Goal: Check status: Check status

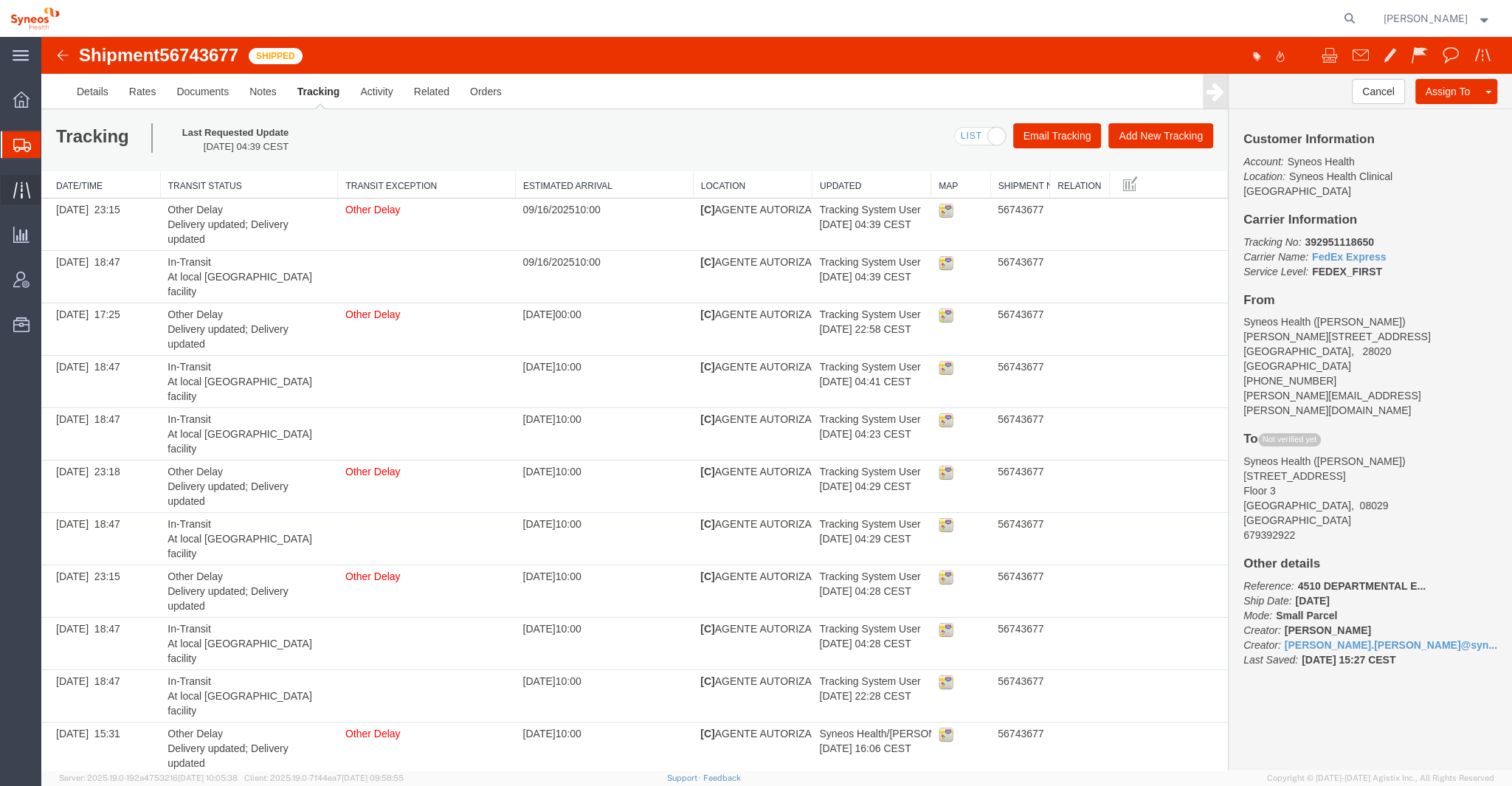
scroll to position [1, 0]
click at [14, 187] on icon at bounding box center [22, 191] width 17 height 17
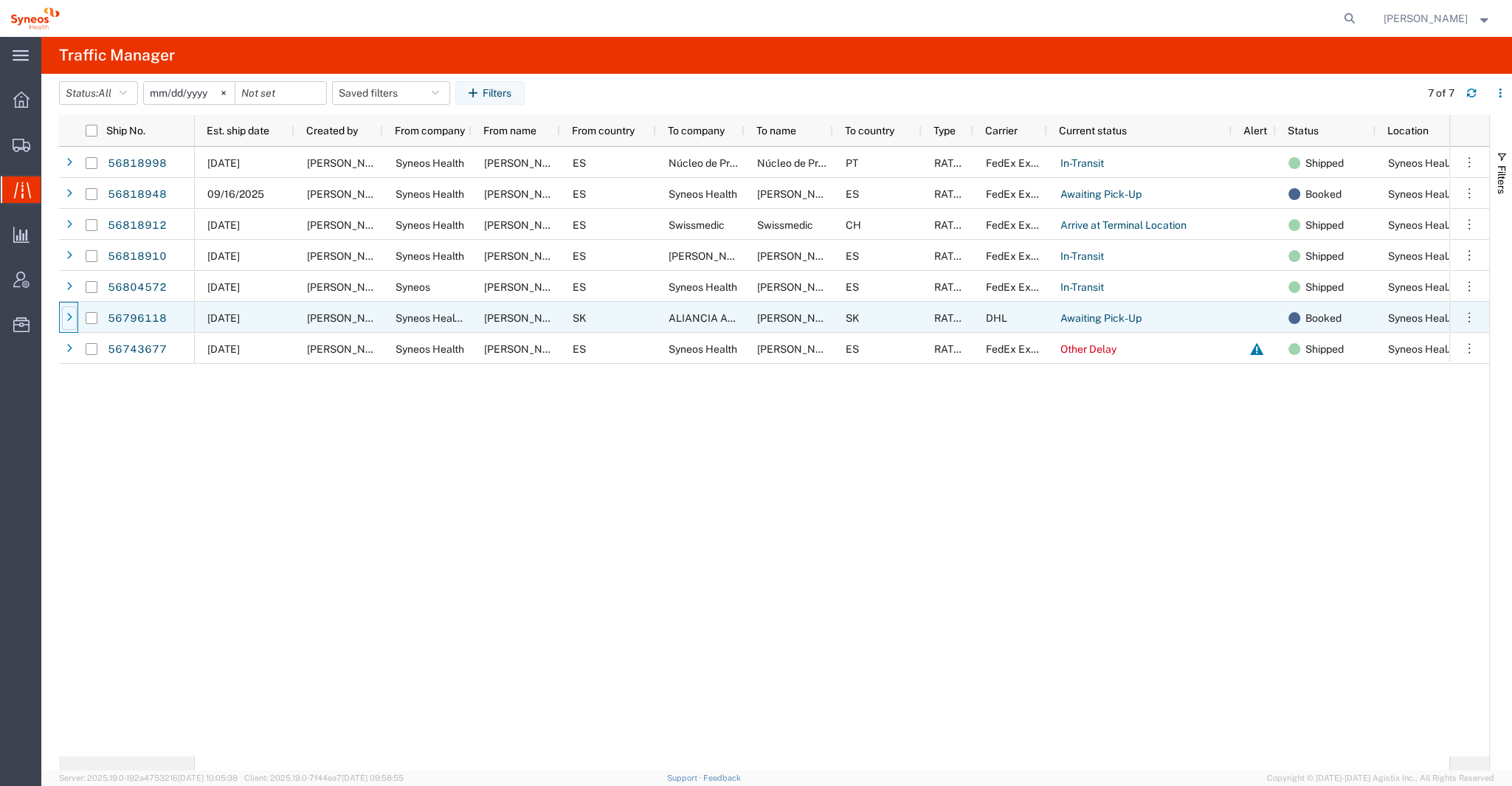
click at [67, 317] on icon at bounding box center [69, 318] width 6 height 10
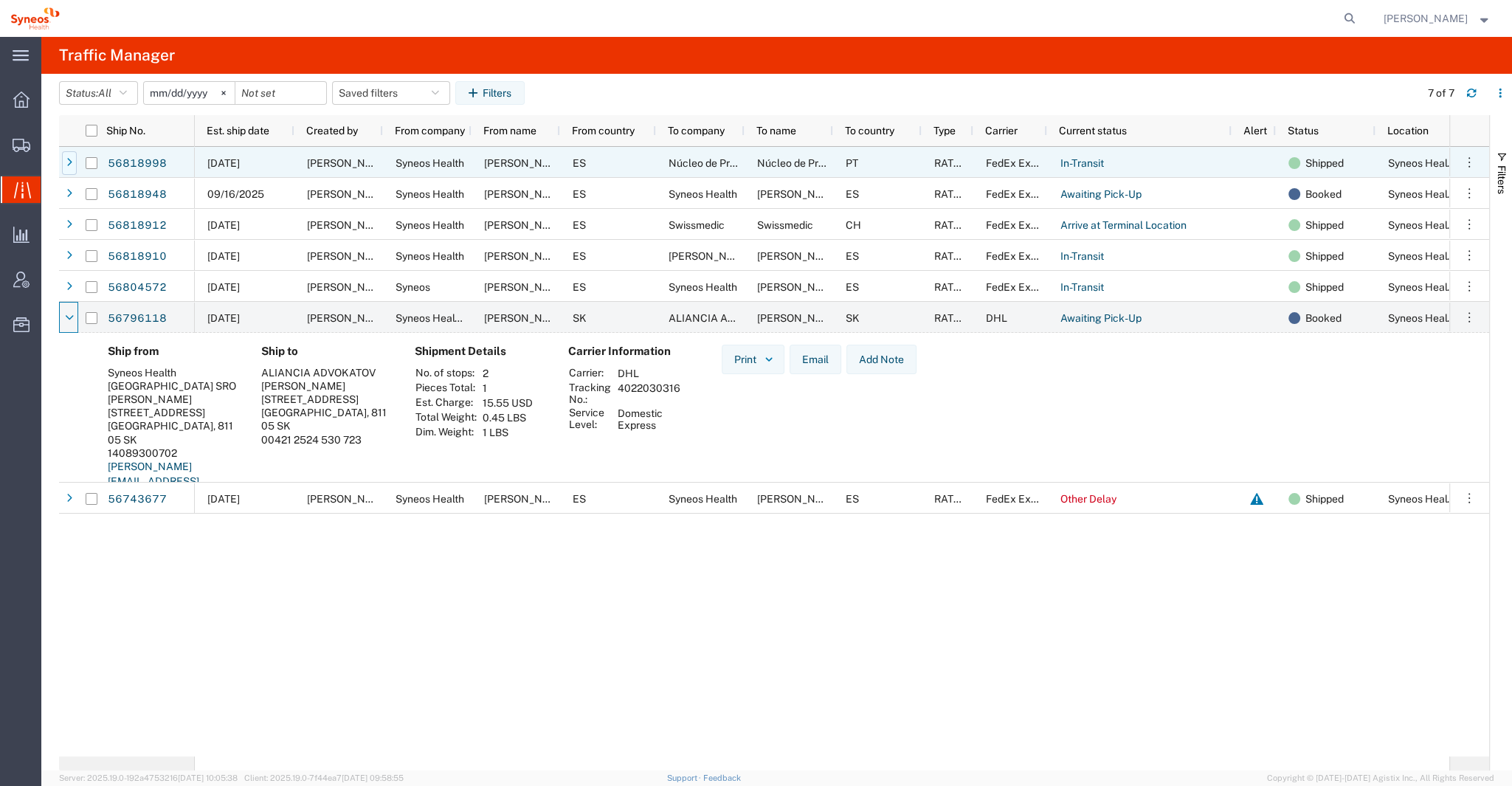
click at [73, 165] on div at bounding box center [69, 163] width 15 height 24
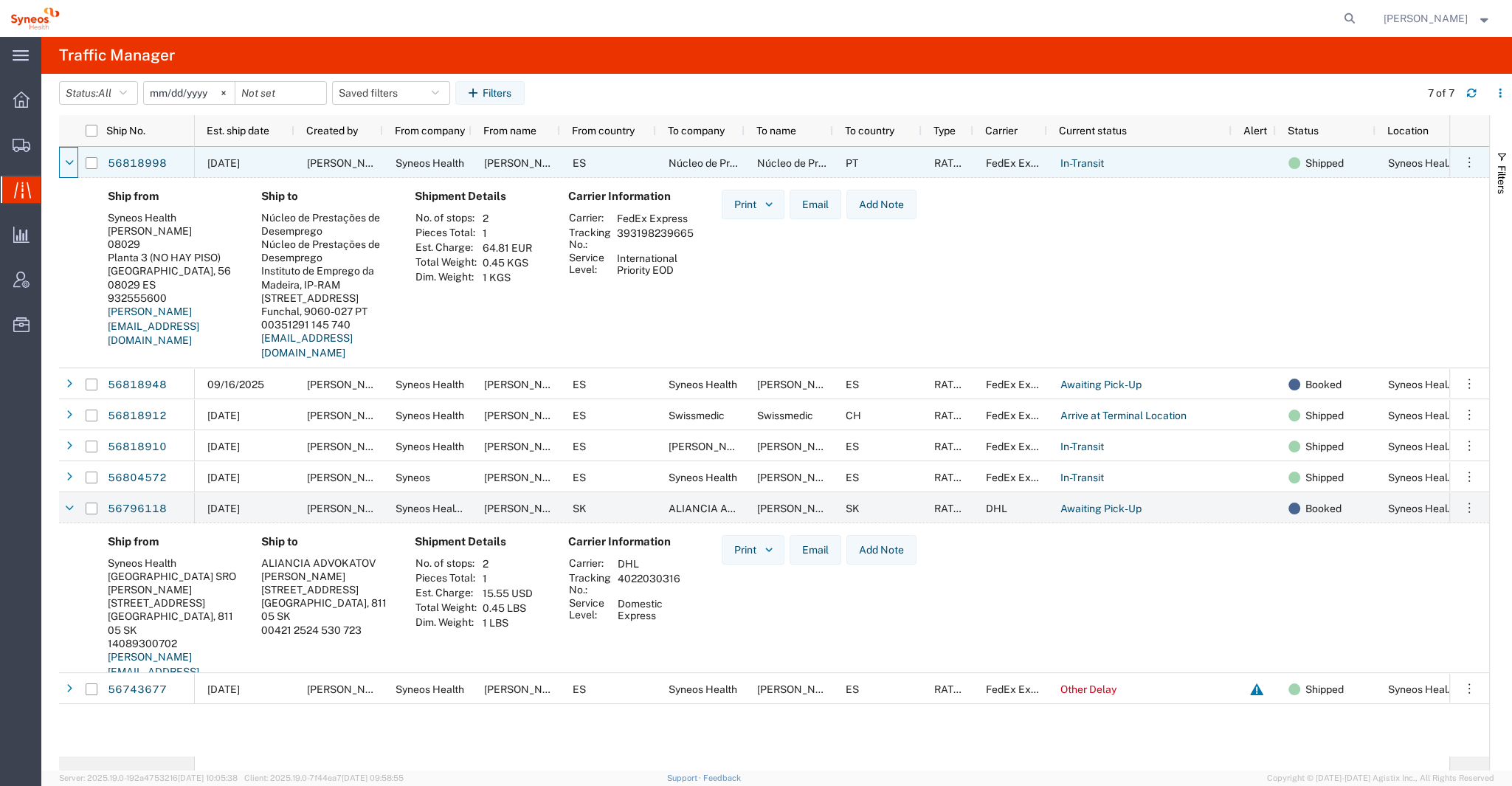
click at [73, 165] on div at bounding box center [69, 163] width 15 height 24
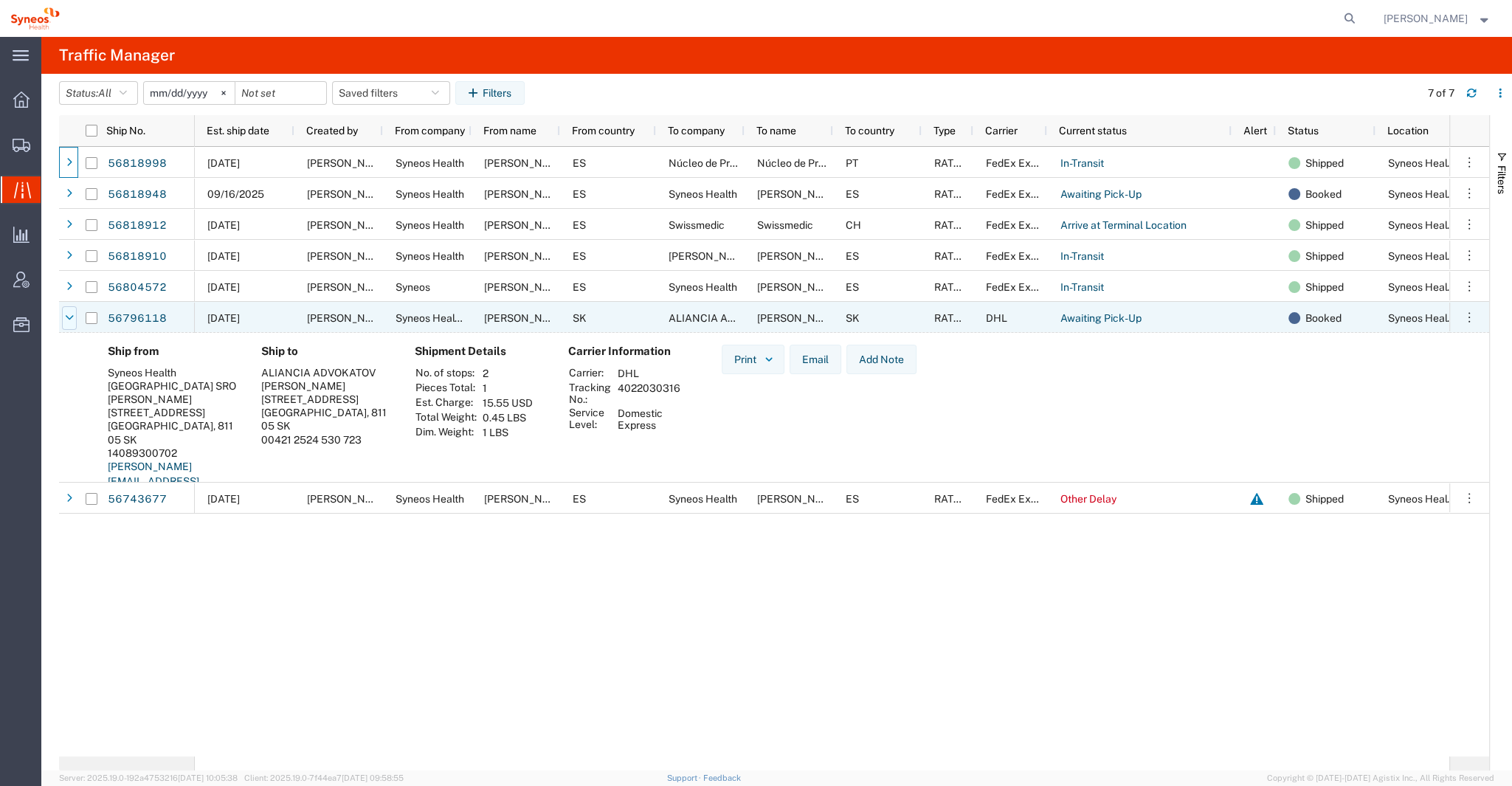
click at [67, 318] on icon at bounding box center [70, 318] width 9 height 10
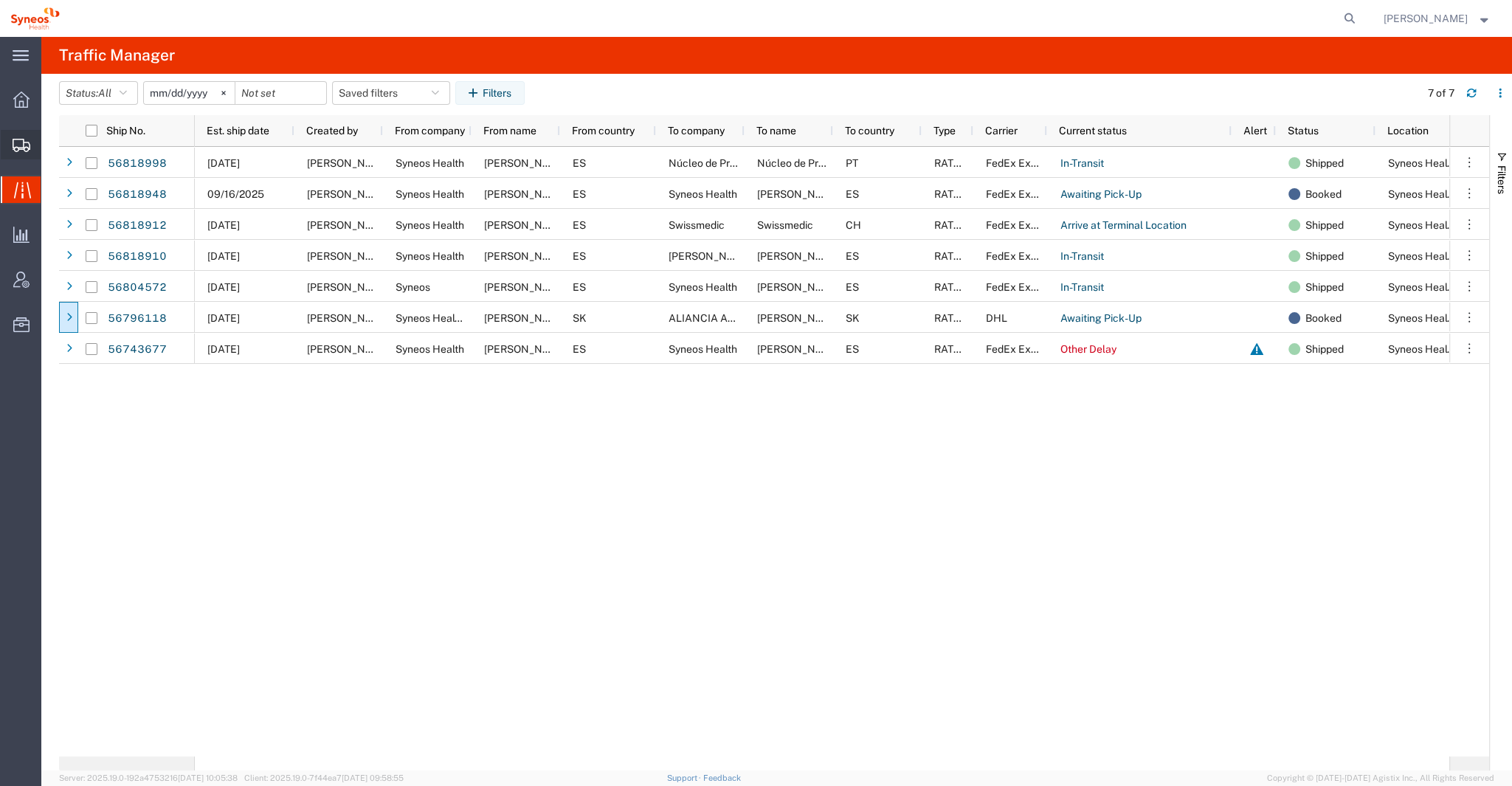
click at [17, 145] on icon at bounding box center [21, 145] width 18 height 14
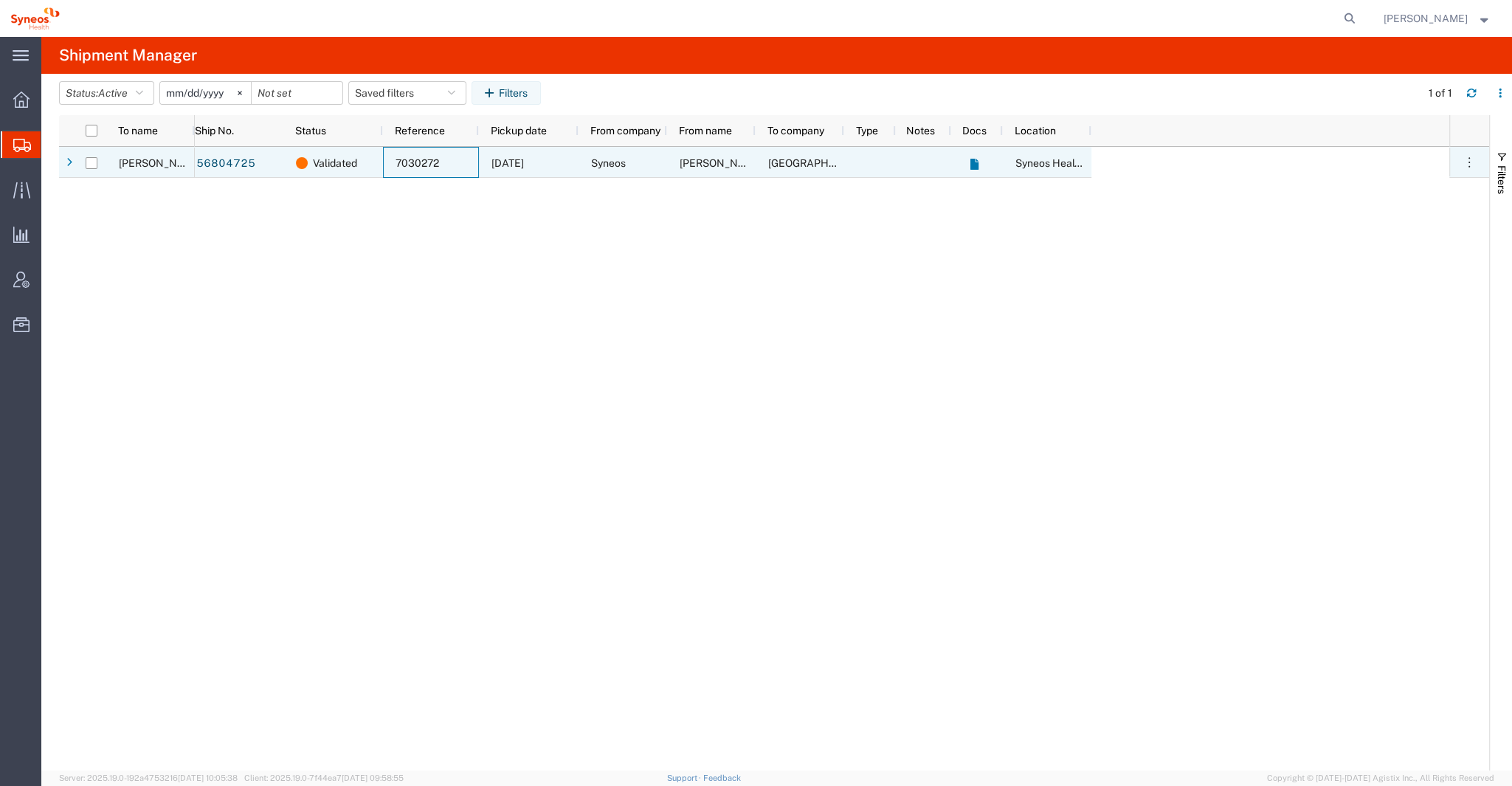
click at [447, 166] on div "7030272" at bounding box center [431, 162] width 96 height 31
